Goal: Find specific page/section: Find specific page/section

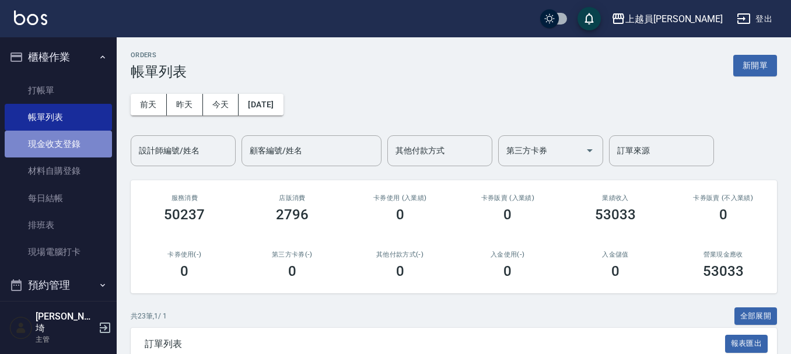
click at [60, 146] on link "現金收支登錄" at bounding box center [58, 144] width 107 height 27
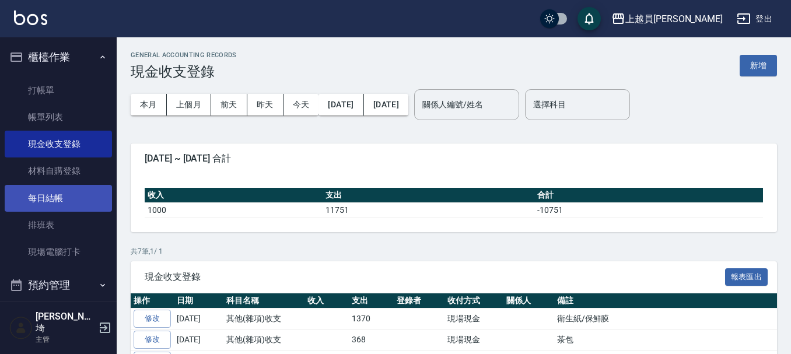
click at [52, 199] on link "每日結帳" at bounding box center [58, 198] width 107 height 27
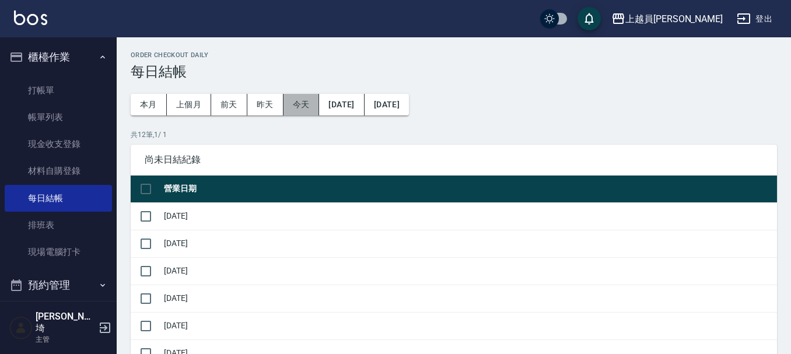
click at [297, 105] on button "今天" at bounding box center [302, 105] width 36 height 22
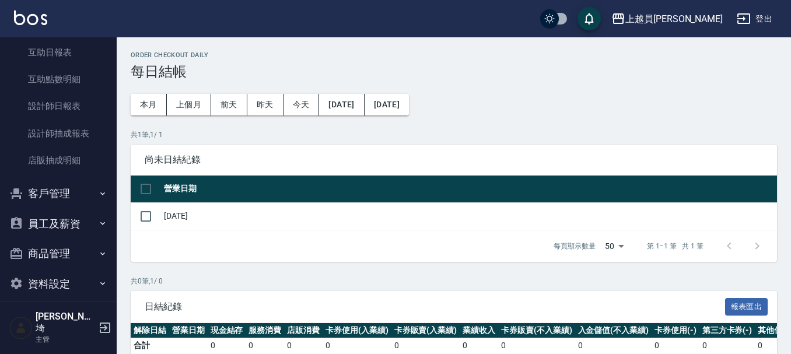
scroll to position [351, 0]
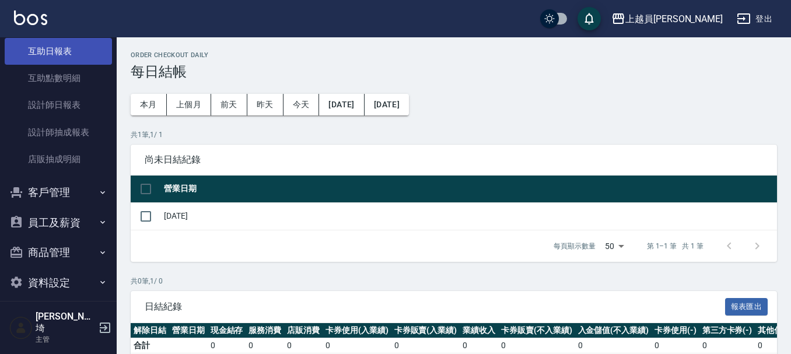
click at [72, 53] on link "互助日報表" at bounding box center [58, 51] width 107 height 27
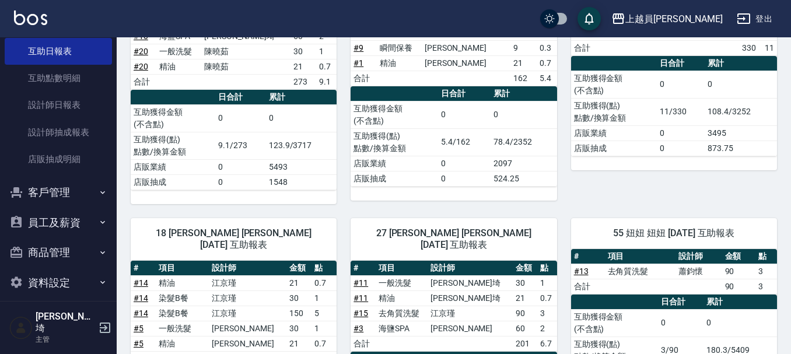
scroll to position [408, 0]
